Goal: Task Accomplishment & Management: Manage account settings

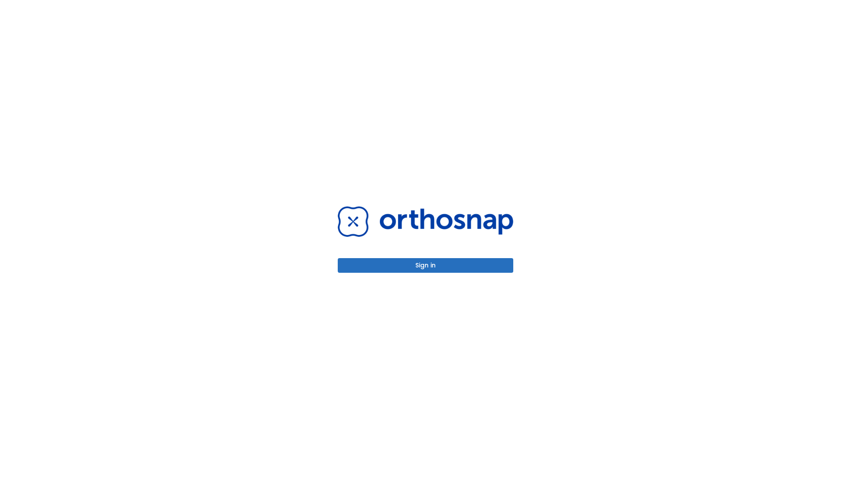
click at [426, 265] on button "Sign in" at bounding box center [426, 265] width 176 height 15
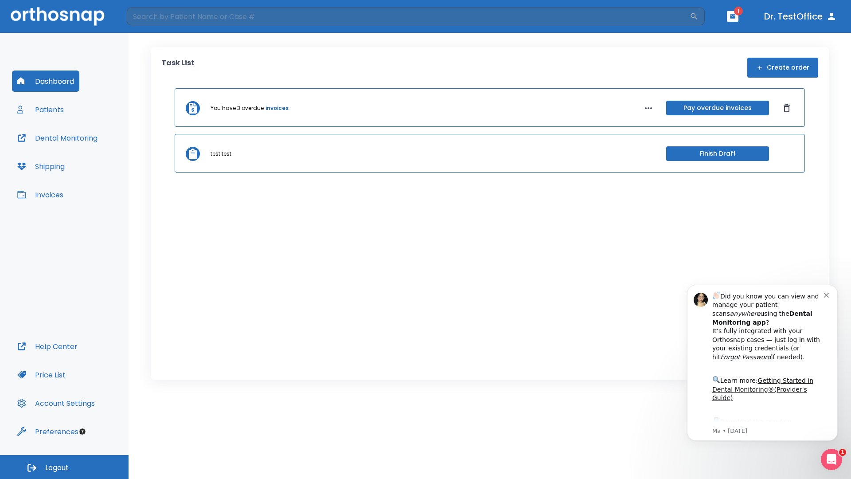
click at [64, 467] on span "Logout" at bounding box center [56, 468] width 23 height 10
